Goal: Task Accomplishment & Management: Complete application form

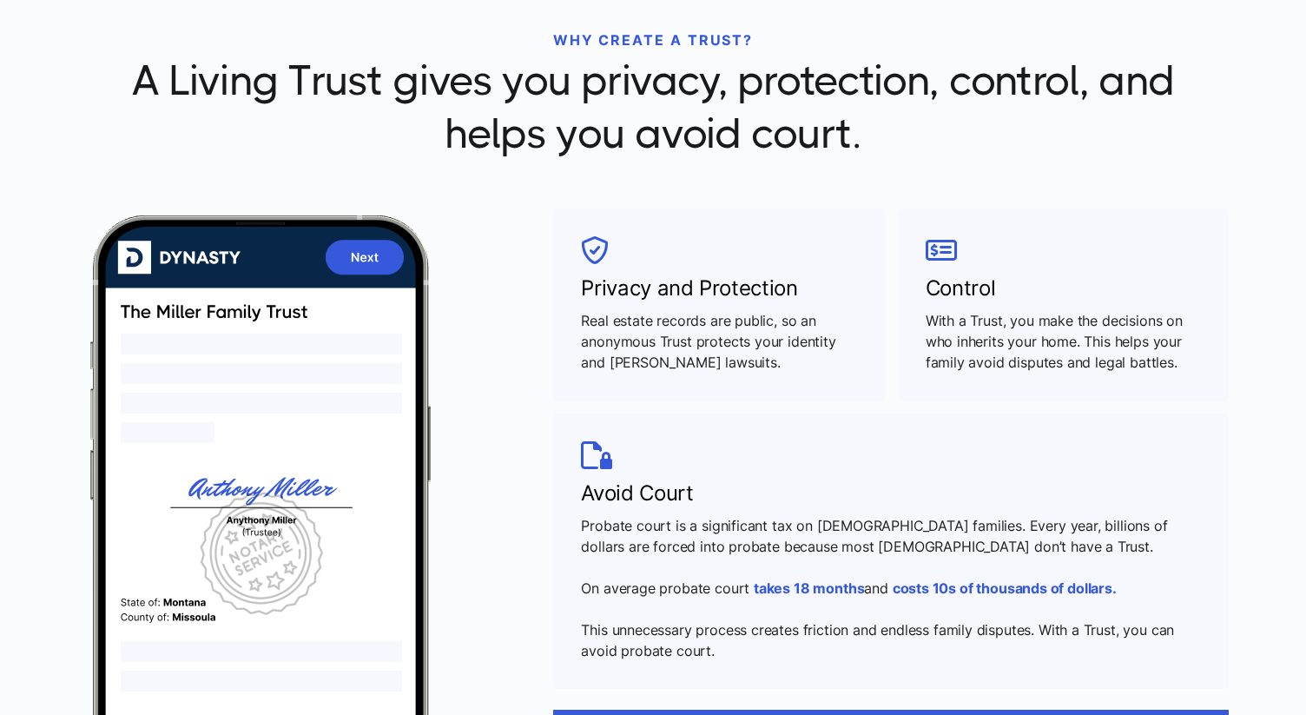
scroll to position [575, 0]
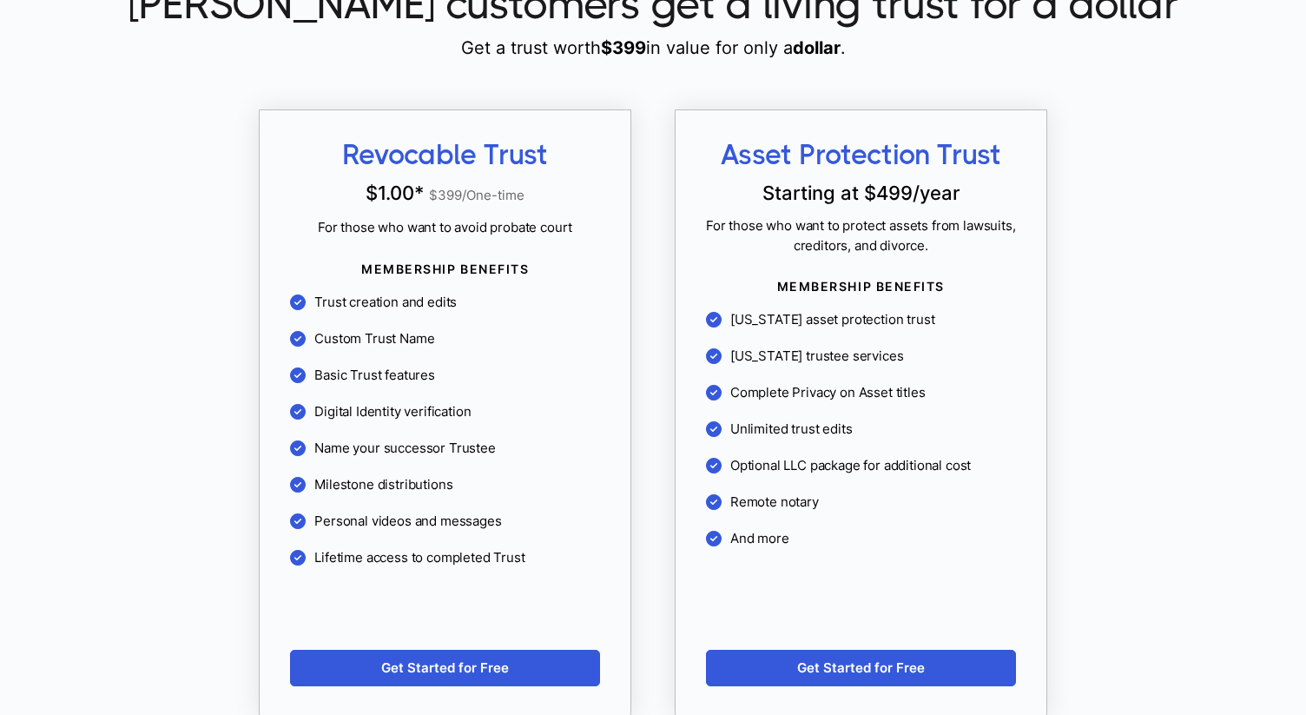
scroll to position [1515, 0]
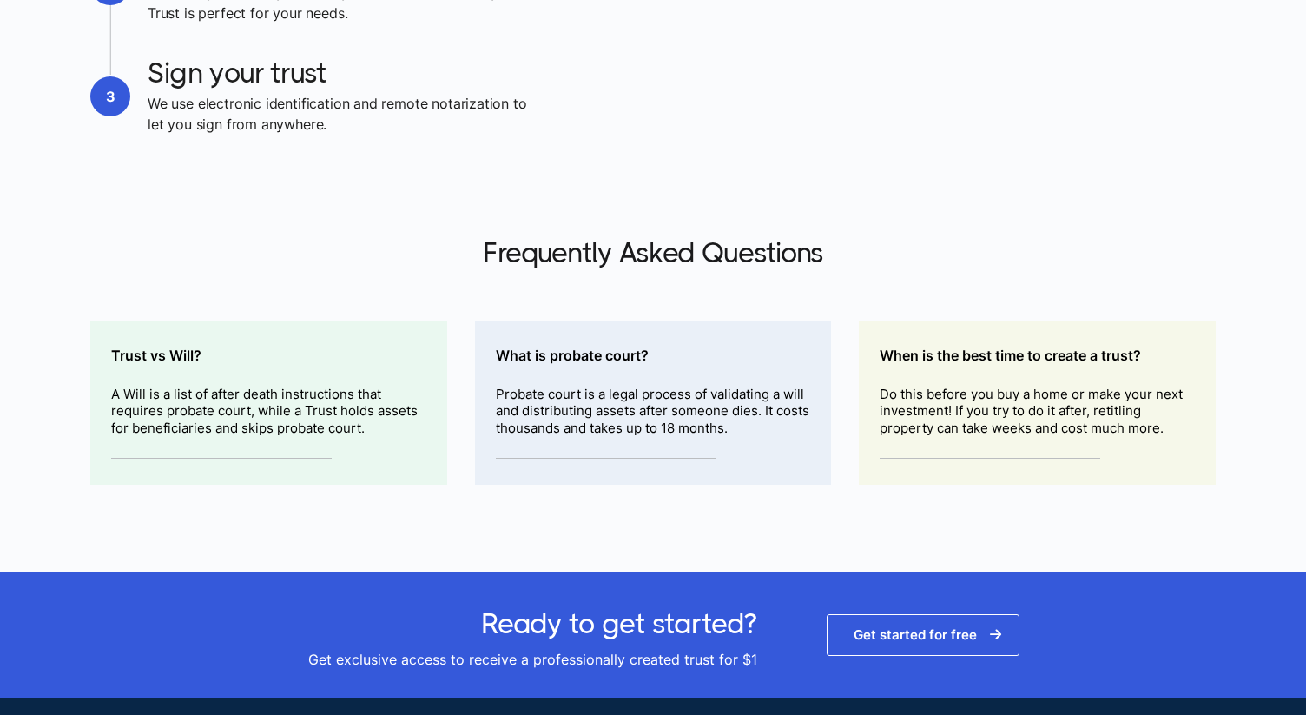
scroll to position [2767, 0]
